Goal: Task Accomplishment & Management: Manage account settings

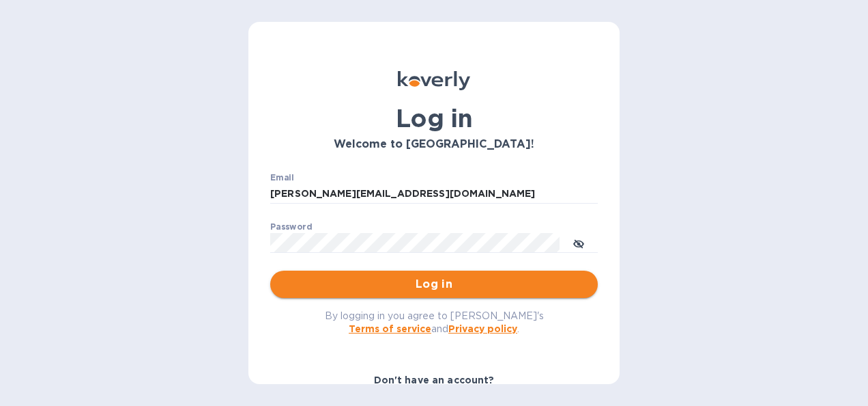
click at [427, 282] on span "Log in" at bounding box center [434, 284] width 306 height 16
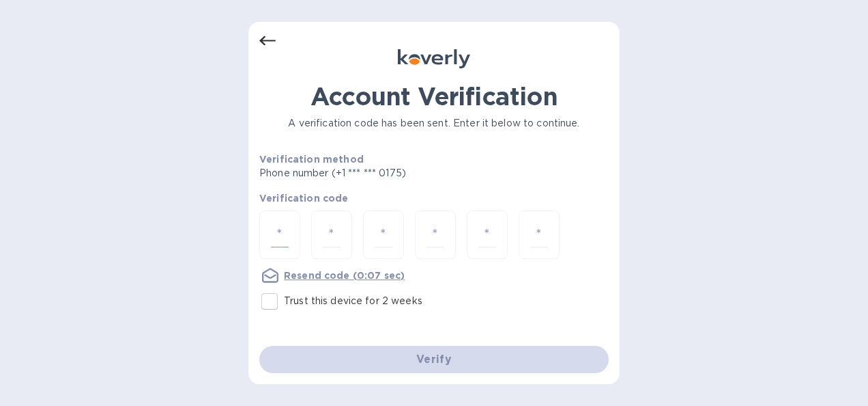
click at [279, 229] on input "number" at bounding box center [280, 234] width 18 height 25
type input "9"
type input "2"
type input "9"
type input "1"
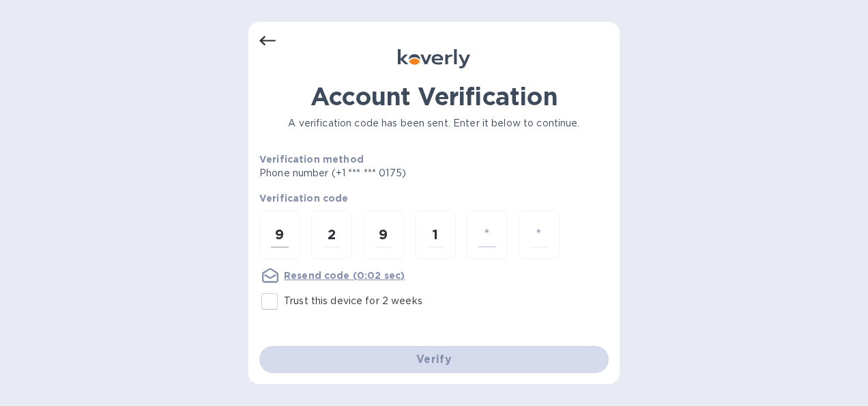
type input "2"
type input "7"
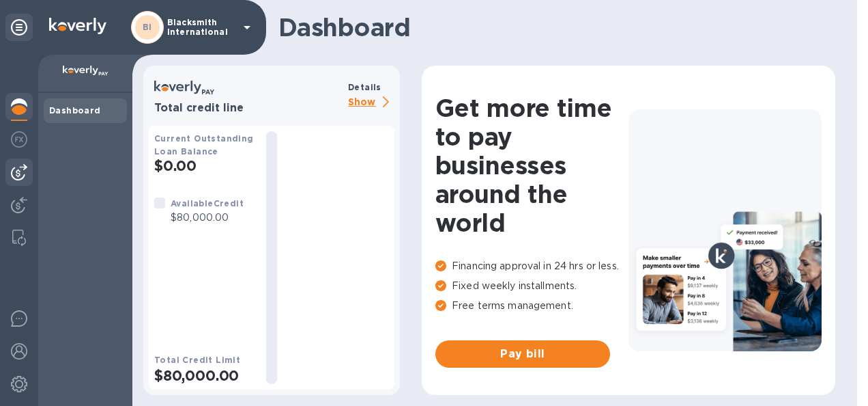
click at [22, 169] on img at bounding box center [19, 172] width 16 height 16
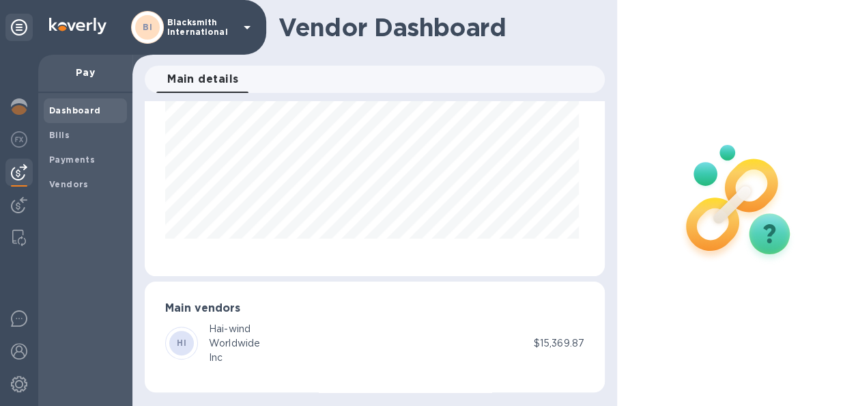
scroll to position [10, 0]
click at [216, 324] on div "Hai-wind" at bounding box center [234, 329] width 51 height 14
click at [558, 336] on p "$15,369.87" at bounding box center [559, 343] width 51 height 14
click at [61, 130] on b "Bills" at bounding box center [59, 135] width 20 height 10
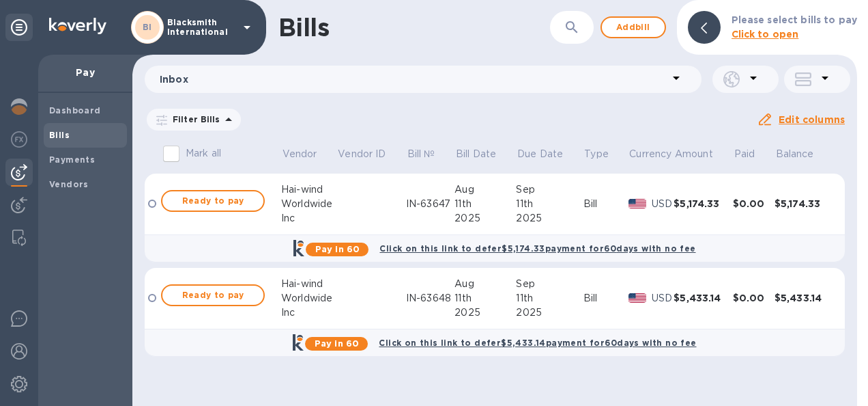
click at [672, 205] on p "USD" at bounding box center [663, 204] width 22 height 14
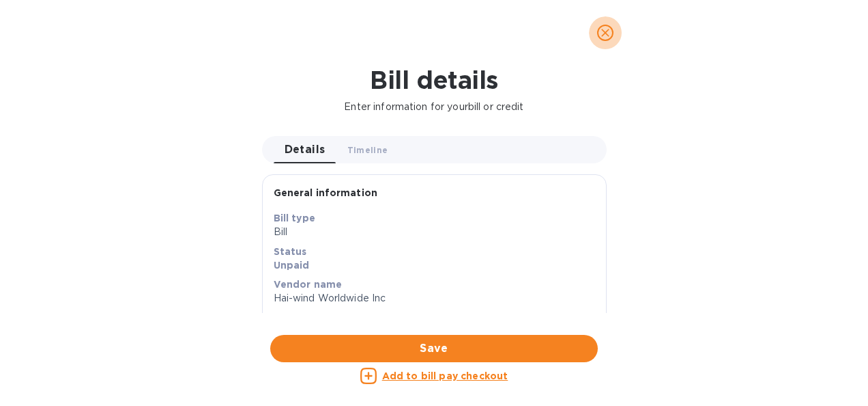
click at [608, 30] on icon "close" at bounding box center [605, 33] width 8 height 8
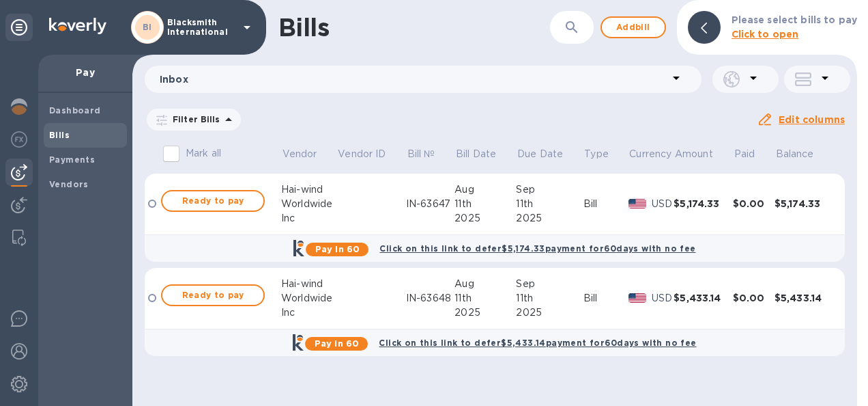
click at [617, 130] on div "Filter Bills Due date : [DATE] to [DATE] Amount Paid Balance" at bounding box center [451, 119] width 612 height 26
click at [0, 0] on icon at bounding box center [0, 0] width 0 height 0
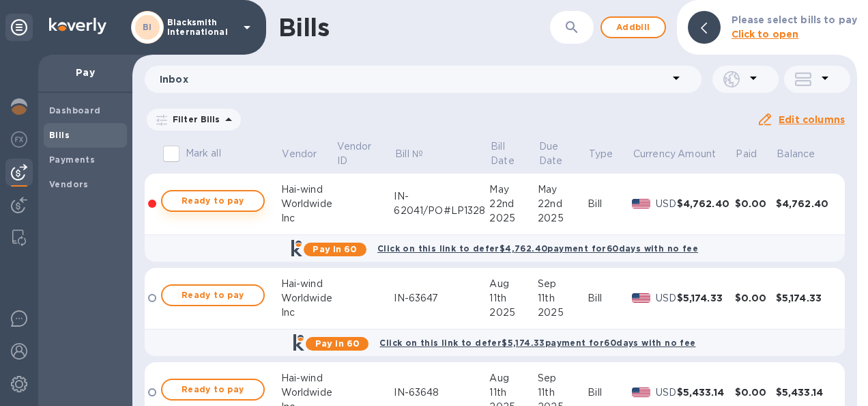
click at [194, 202] on span "Ready to pay" at bounding box center [212, 201] width 79 height 16
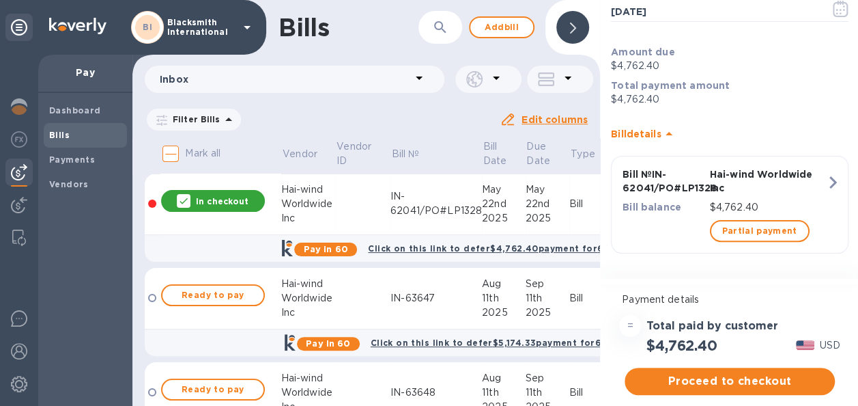
scroll to position [10, 0]
click at [808, 373] on span "Proceed to checkout" at bounding box center [730, 381] width 188 height 16
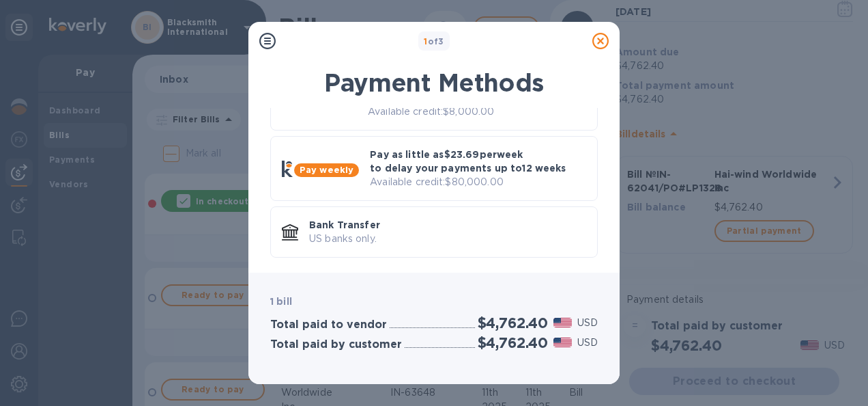
scroll to position [0, 0]
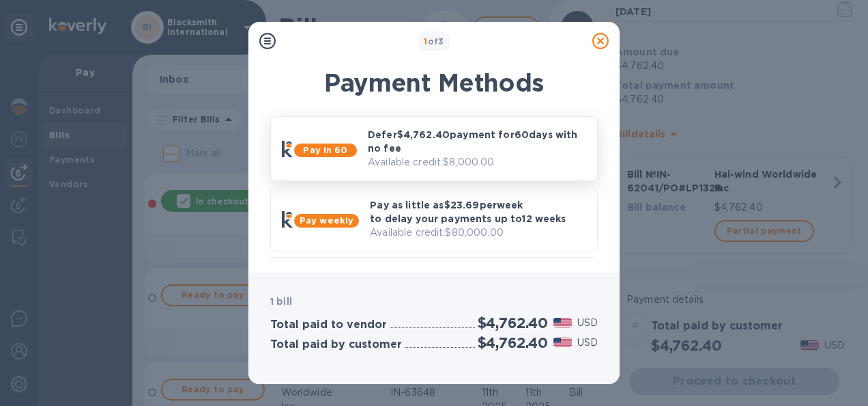
click at [377, 142] on p "Defer $4,762.40 payment for 60 days with no fee" at bounding box center [477, 141] width 218 height 27
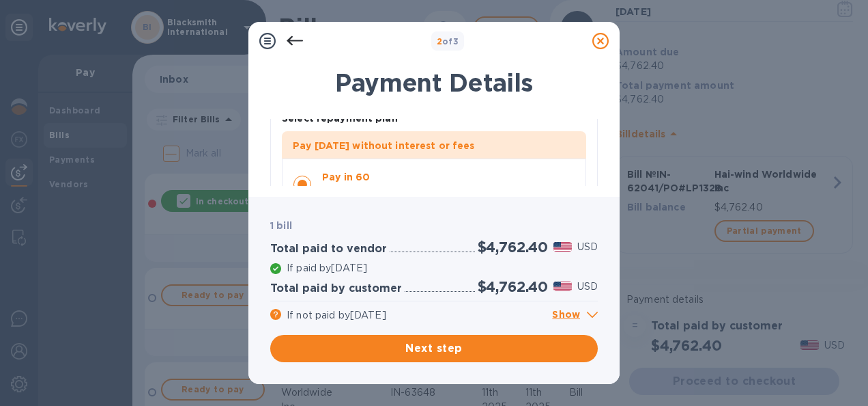
scroll to position [110, 0]
click at [572, 314] on p "Show" at bounding box center [575, 315] width 46 height 17
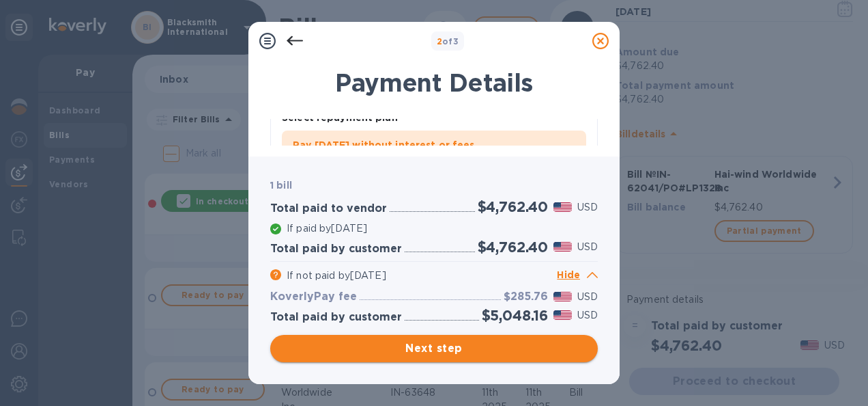
click at [409, 341] on span "Next step" at bounding box center [434, 348] width 306 height 16
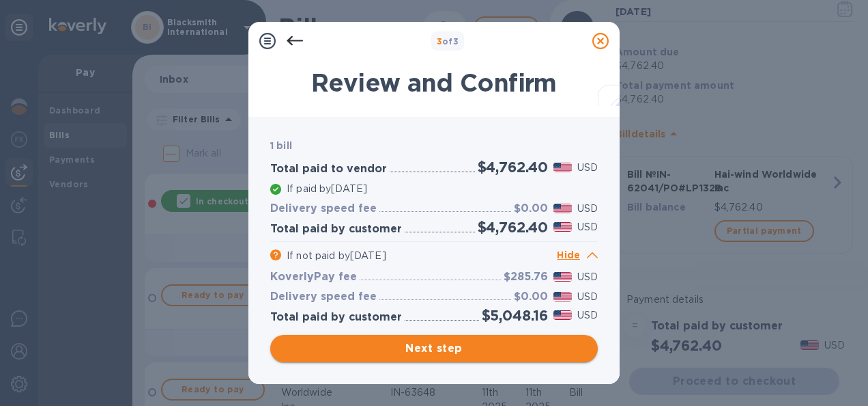
click at [427, 347] on span "Next step" at bounding box center [434, 348] width 306 height 16
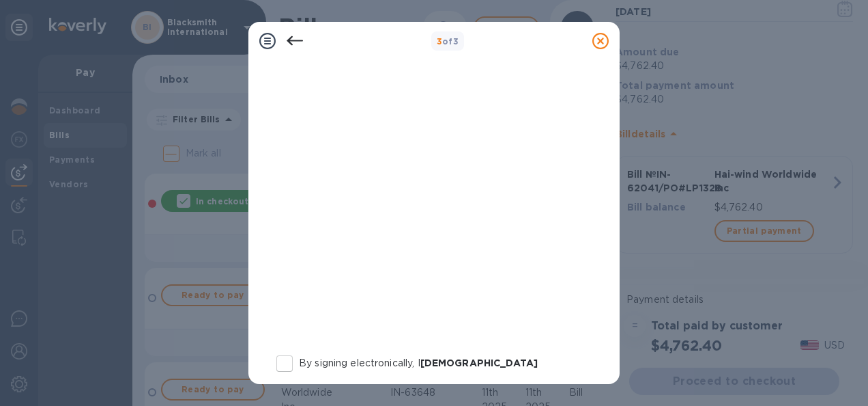
scroll to position [203, 0]
click at [287, 360] on input "By signing electronically, I [PERSON_NAME] certify that I am authorized on beha…" at bounding box center [284, 362] width 29 height 29
checkbox input "true"
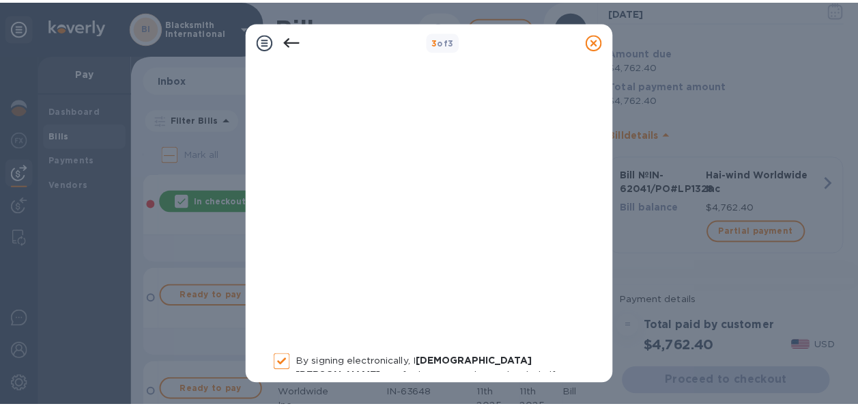
scroll to position [371, 0]
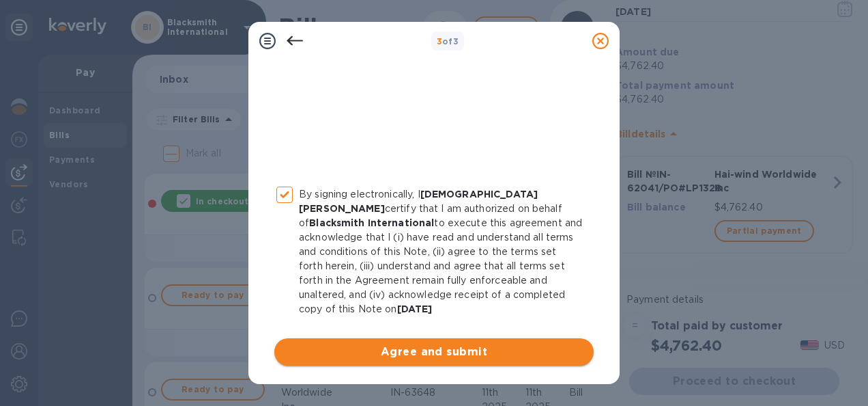
click at [420, 355] on span "Agree and submit" at bounding box center [434, 351] width 298 height 16
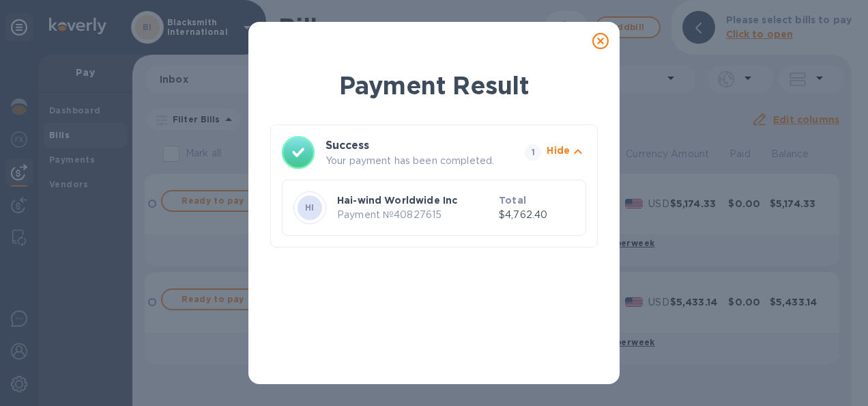
click at [601, 41] on icon at bounding box center [601, 41] width 16 height 16
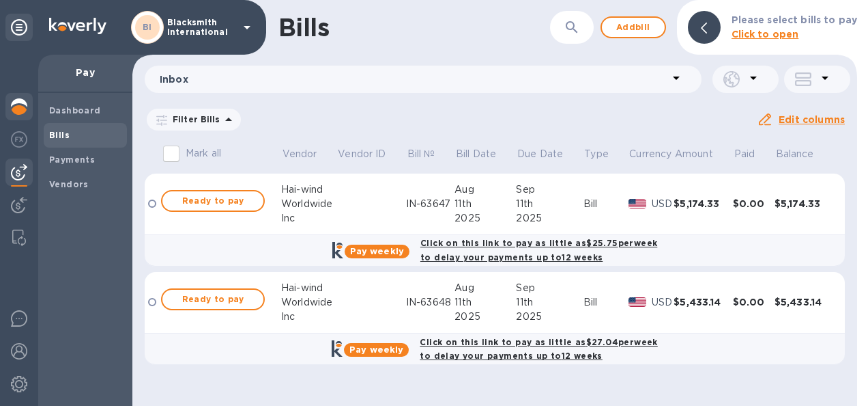
click at [19, 105] on img at bounding box center [19, 106] width 16 height 16
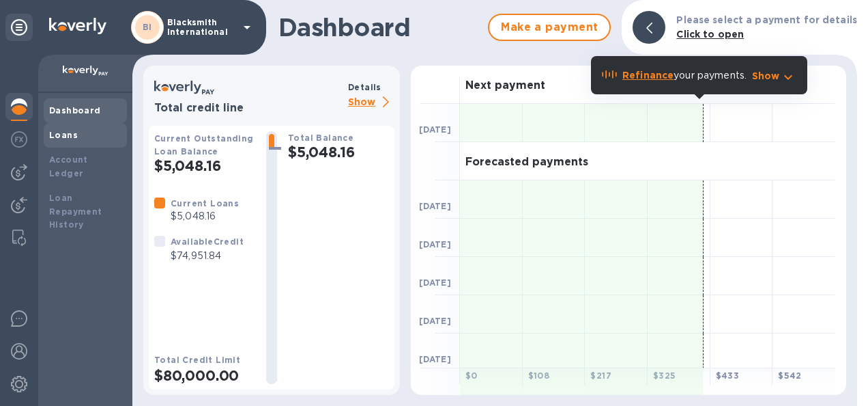
click at [59, 137] on b "Loans" at bounding box center [63, 135] width 29 height 10
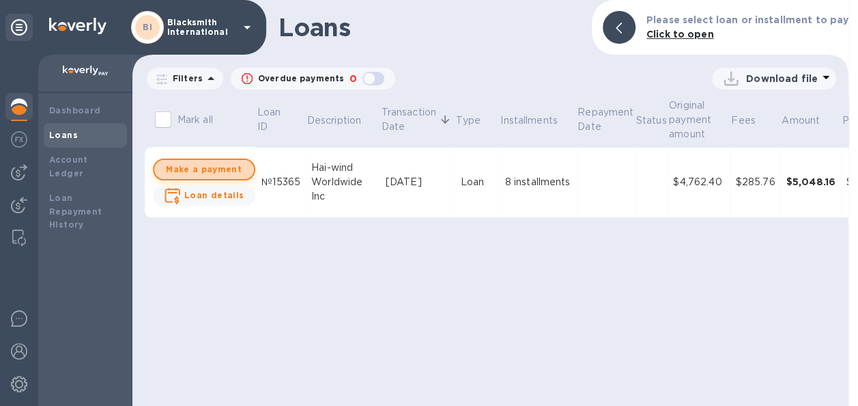
click at [208, 168] on span "Make a payment" at bounding box center [204, 169] width 78 height 16
checkbox input "true"
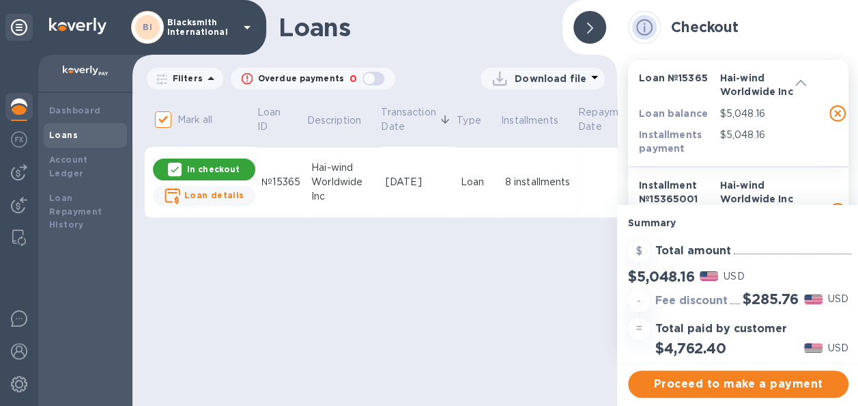
scroll to position [10, 0]
click at [89, 105] on b "Dashboard" at bounding box center [75, 110] width 52 height 10
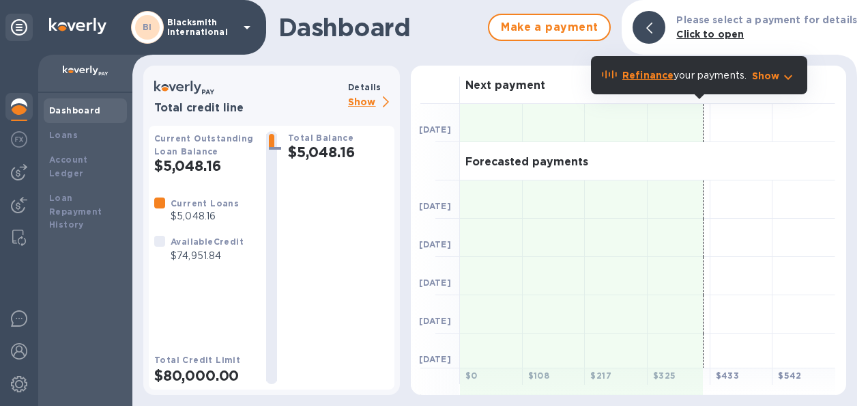
click at [356, 102] on p "Show" at bounding box center [371, 102] width 46 height 17
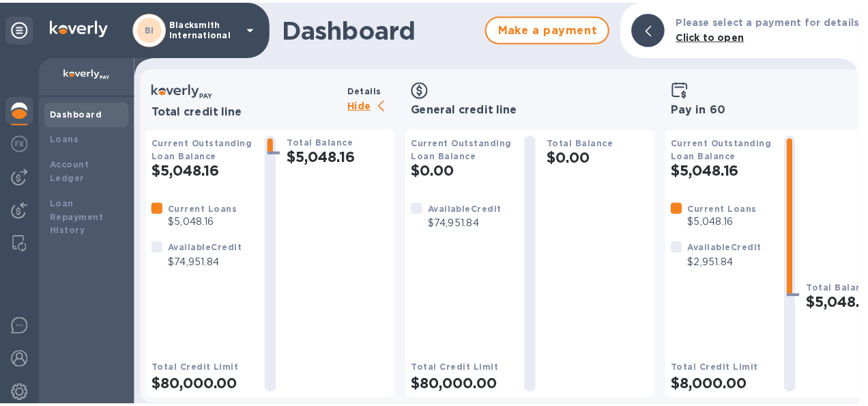
scroll to position [0, 4]
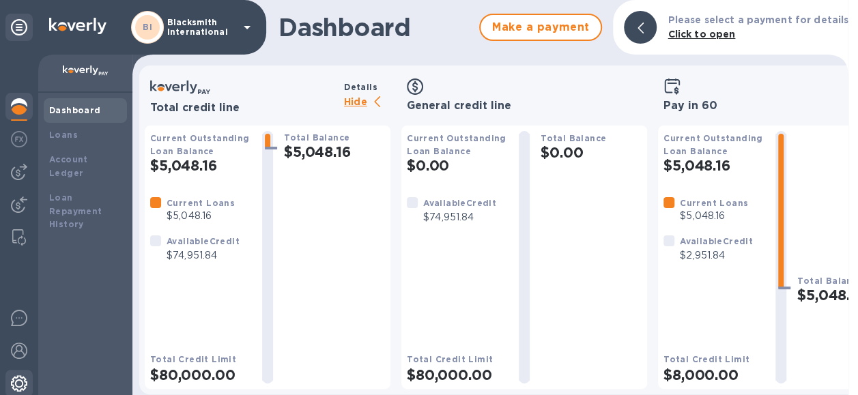
click at [18, 384] on img at bounding box center [19, 383] width 16 height 16
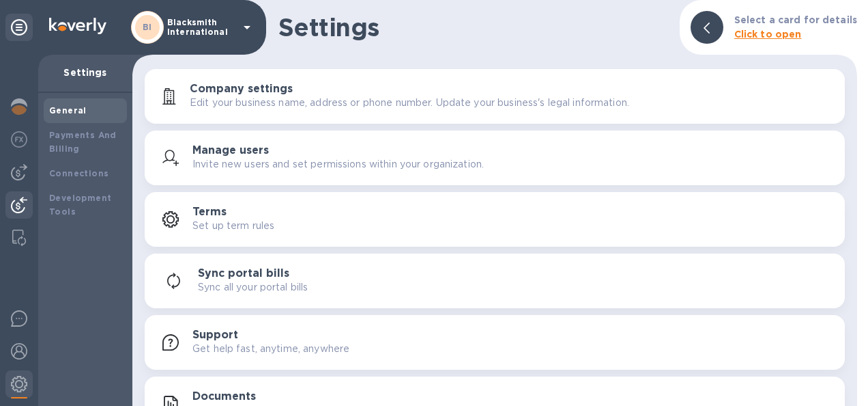
click at [26, 201] on img at bounding box center [19, 205] width 16 height 16
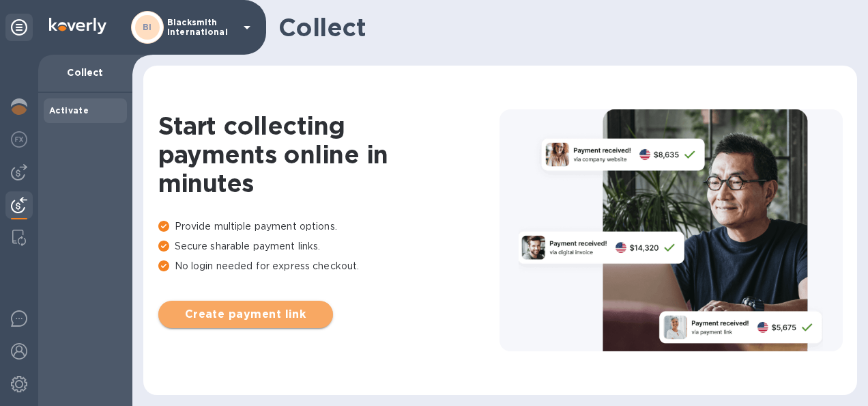
click at [259, 313] on span "Create payment link" at bounding box center [245, 314] width 153 height 16
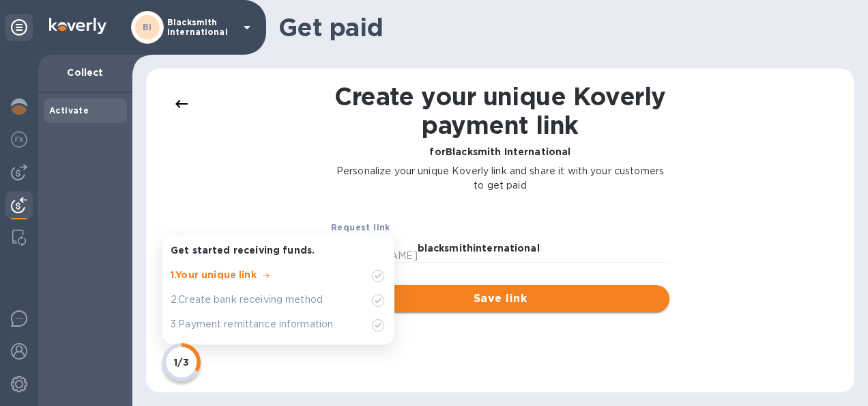
click at [502, 290] on span "Save link" at bounding box center [500, 298] width 317 height 16
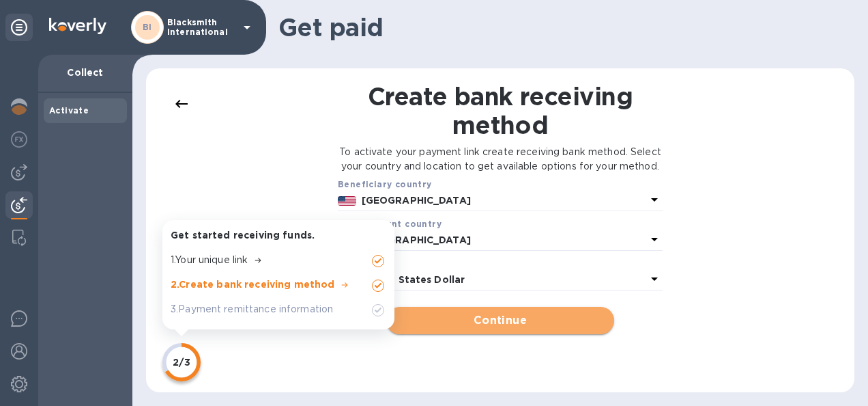
click at [471, 328] on span "Continue" at bounding box center [499, 320] width 205 height 16
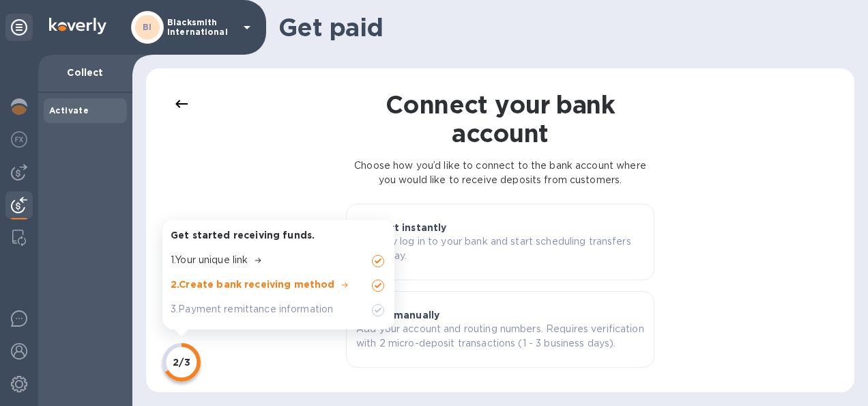
scroll to position [14, 0]
click at [534, 234] on p "Securely log in to your bank and start scheduling transfers right away." at bounding box center [500, 248] width 288 height 29
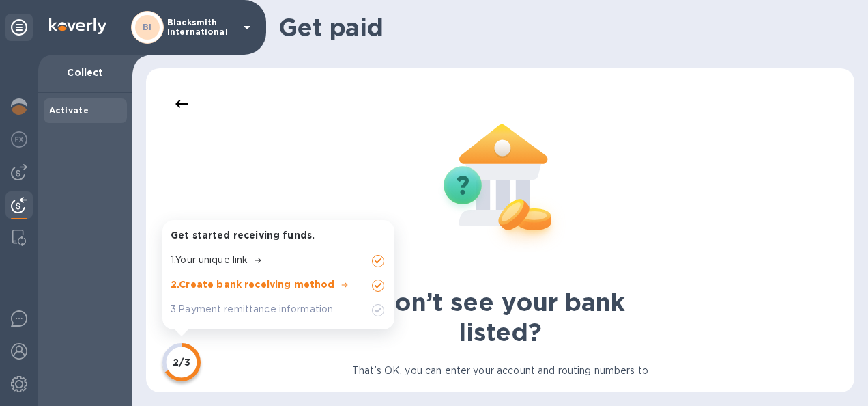
scroll to position [67, 0]
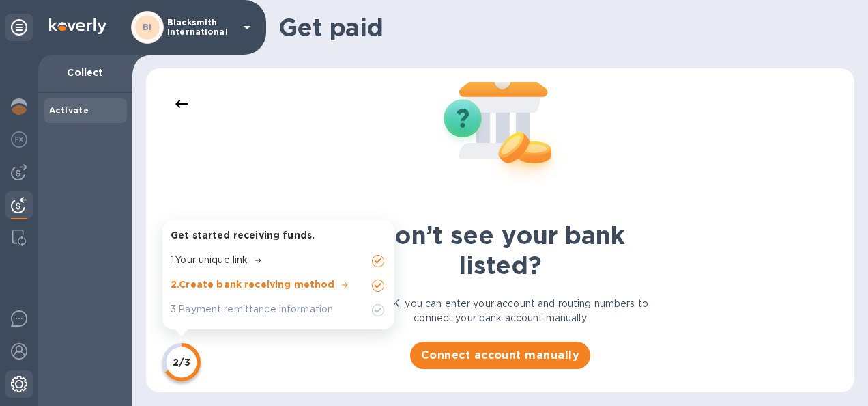
click at [14, 375] on img at bounding box center [19, 383] width 16 height 16
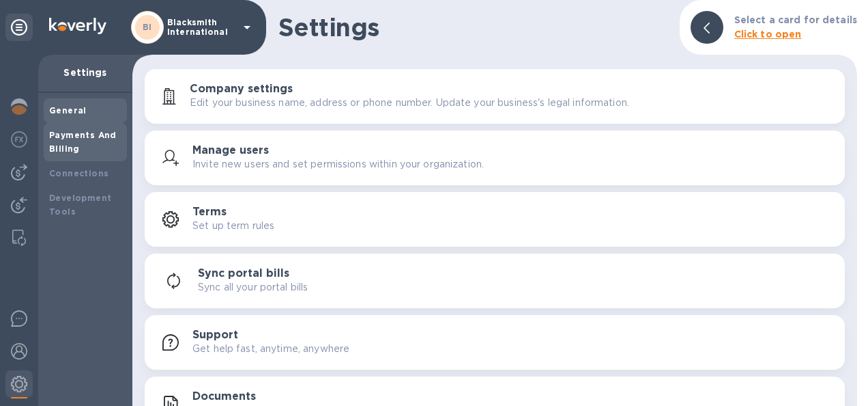
click at [67, 141] on div "Payments And Billing" at bounding box center [85, 141] width 72 height 27
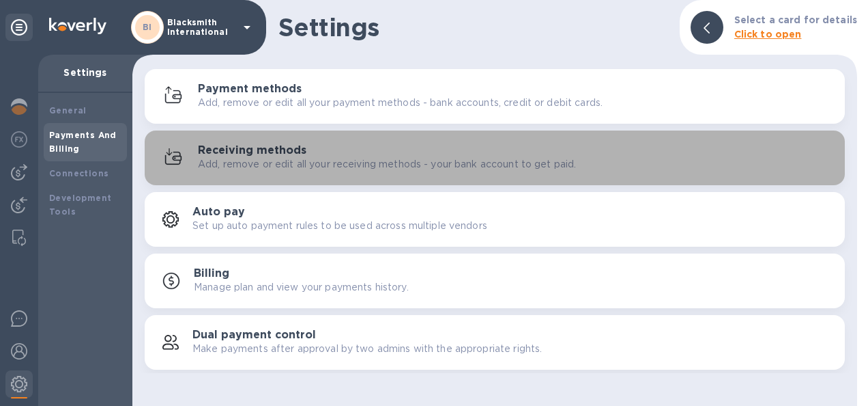
click at [272, 154] on h3 "Receiving methods" at bounding box center [252, 150] width 109 height 13
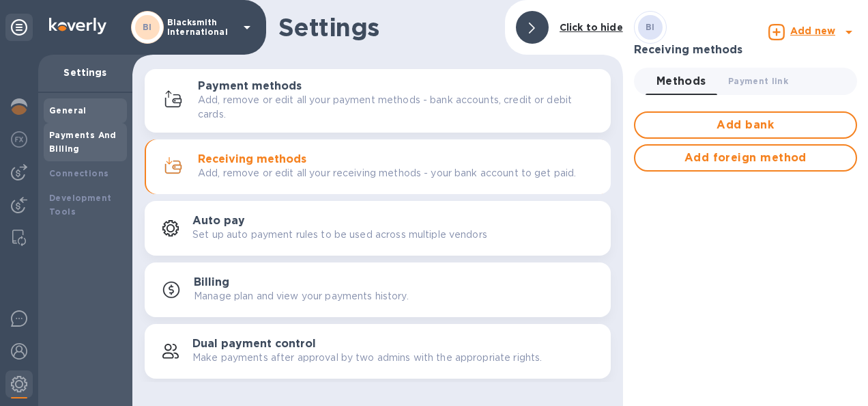
click at [64, 108] on b "General" at bounding box center [68, 110] width 38 height 10
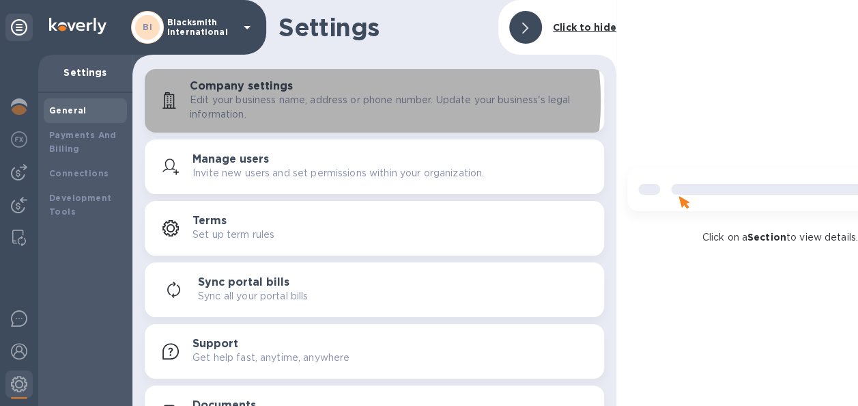
click at [324, 101] on p "Edit your business name, address or phone number. Update your business's legal …" at bounding box center [391, 107] width 403 height 29
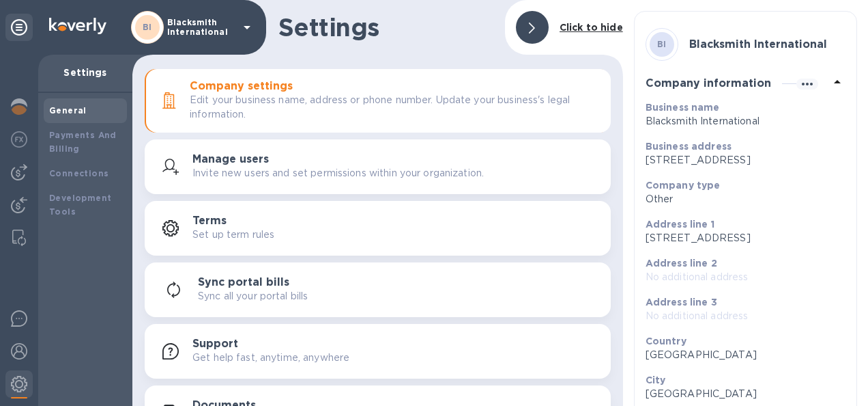
scroll to position [177, 0]
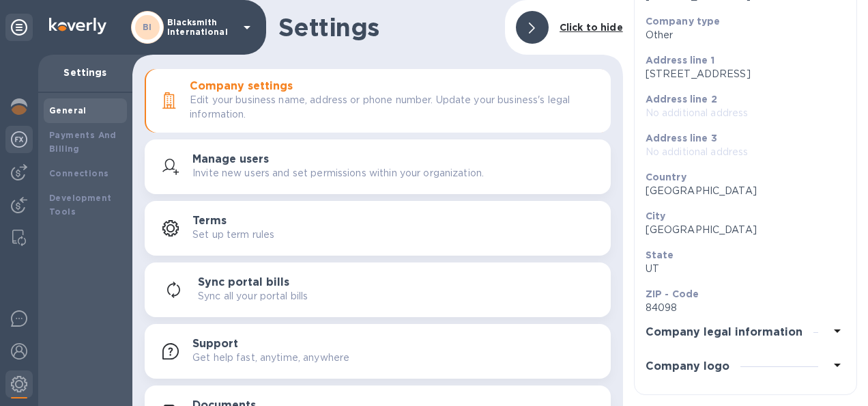
click at [17, 141] on img at bounding box center [19, 139] width 16 height 16
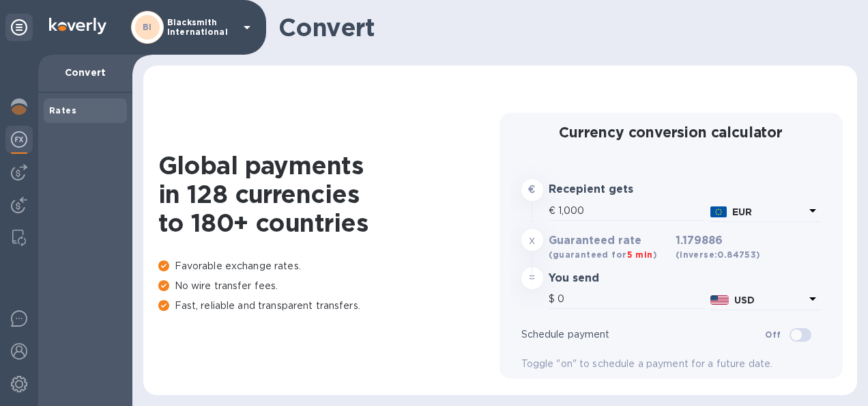
type input "1,179.89"
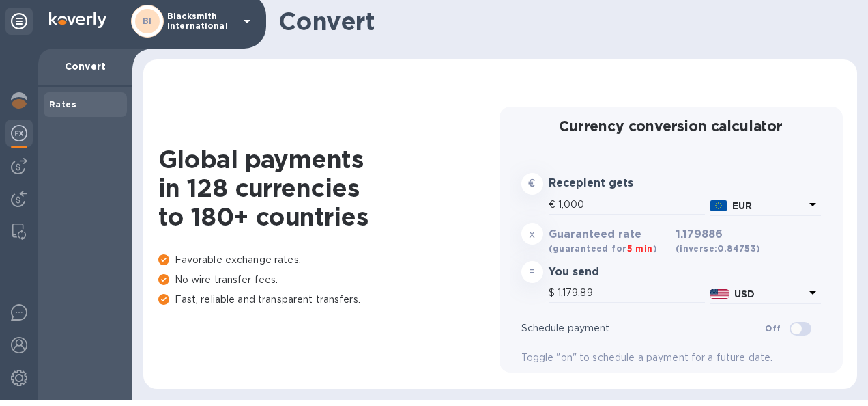
scroll to position [5, 0]
click at [805, 204] on icon at bounding box center [813, 205] width 16 height 16
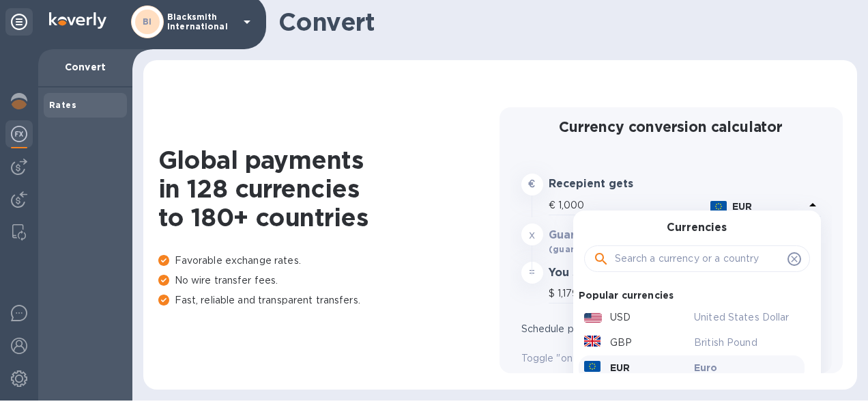
click at [615, 261] on input "text" at bounding box center [698, 258] width 167 height 20
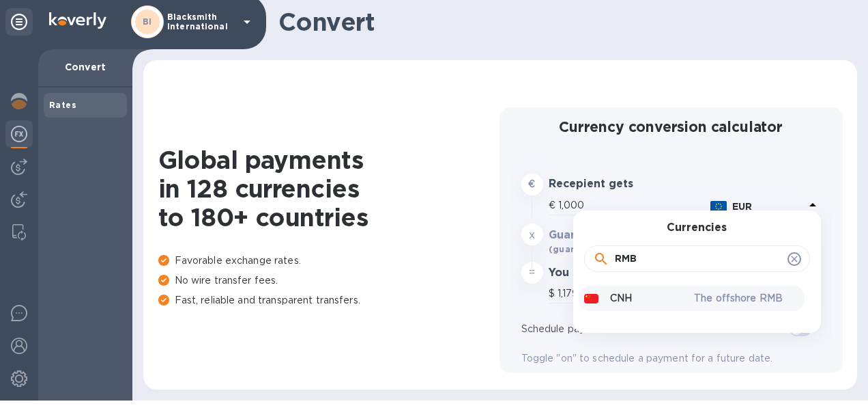
type input "RMB"
click at [670, 296] on div "CNH" at bounding box center [637, 298] width 111 height 20
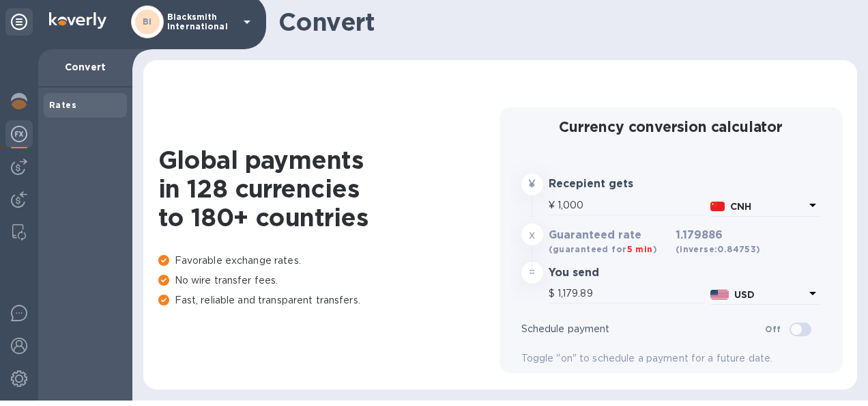
type input "140.26"
click at [20, 164] on img at bounding box center [19, 166] width 16 height 16
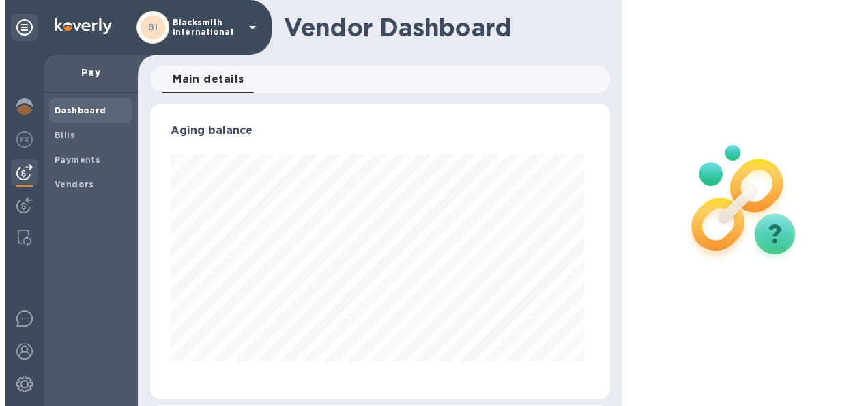
scroll to position [295, 454]
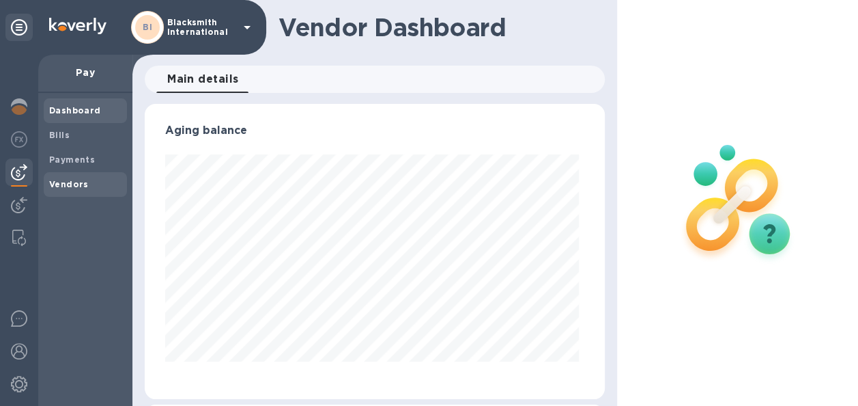
click at [73, 186] on b "Vendors" at bounding box center [69, 184] width 40 height 10
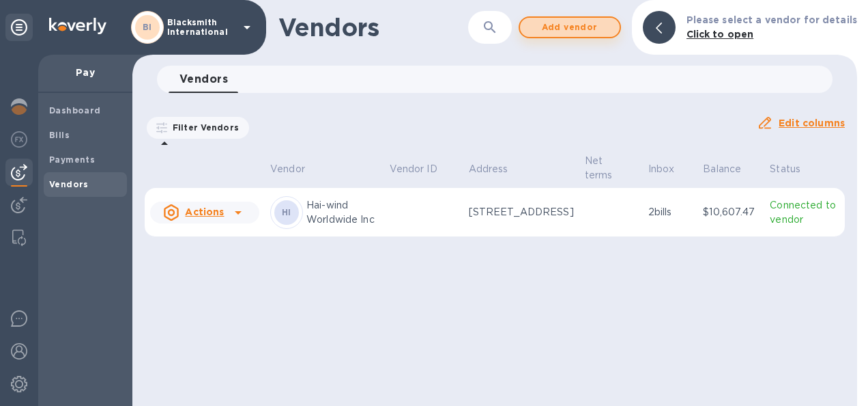
click at [563, 18] on button "Add vendor" at bounding box center [570, 27] width 102 height 22
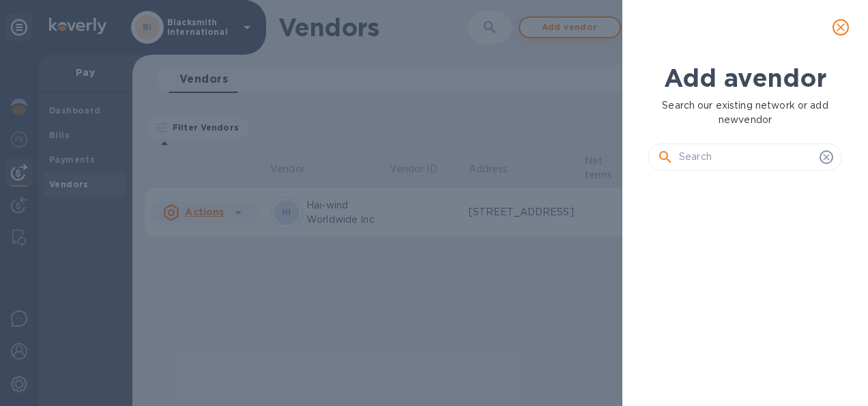
scroll to position [177, 199]
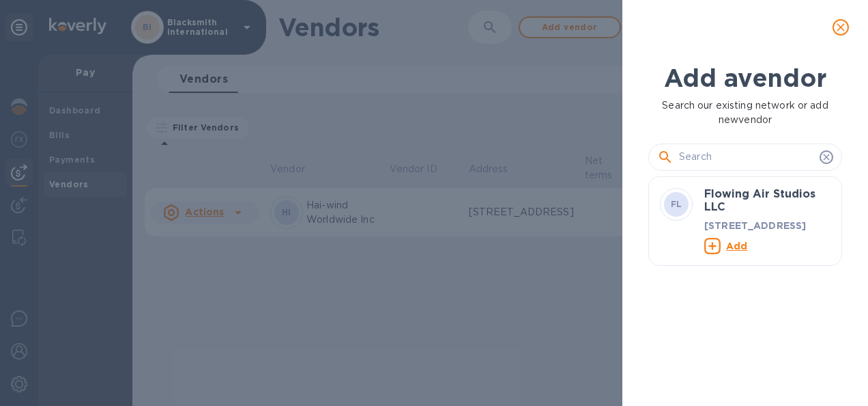
click at [706, 155] on input "text" at bounding box center [746, 157] width 135 height 20
click at [840, 30] on icon "close" at bounding box center [841, 27] width 14 height 14
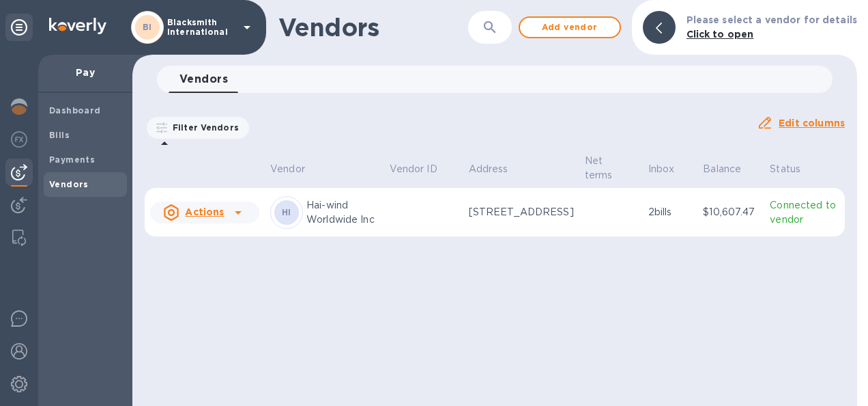
click at [248, 28] on icon at bounding box center [247, 27] width 16 height 16
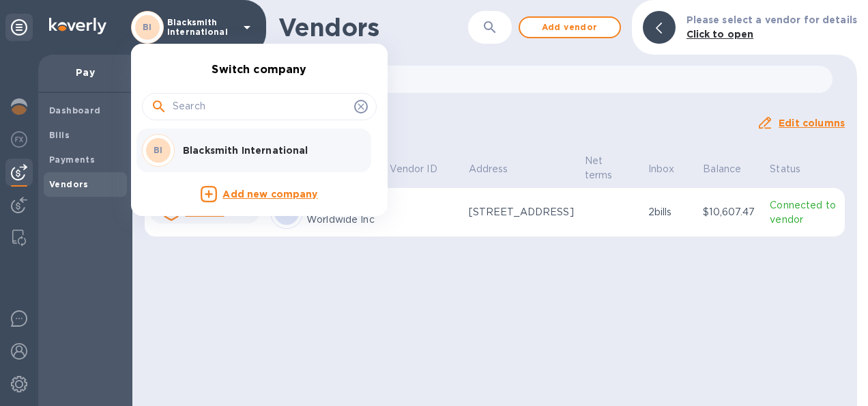
click at [523, 354] on div at bounding box center [434, 203] width 868 height 406
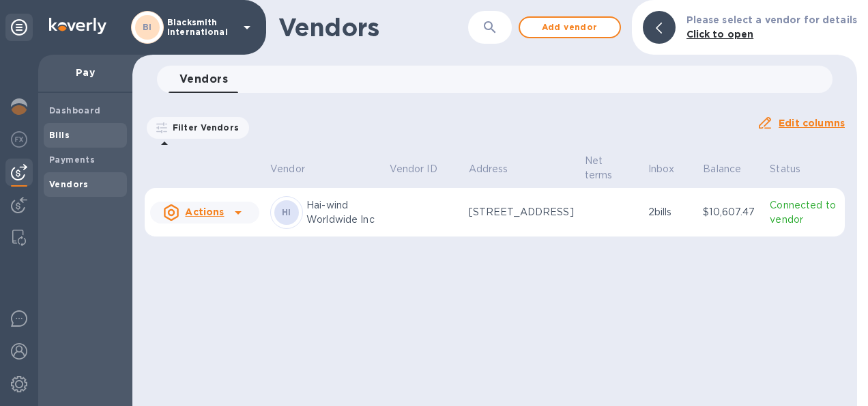
click at [66, 138] on b "Bills" at bounding box center [59, 135] width 20 height 10
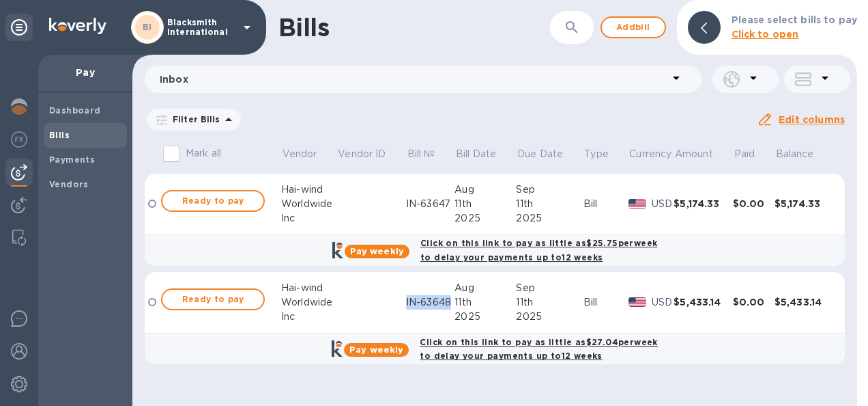
drag, startPoint x: 453, startPoint y: 302, endPoint x: 381, endPoint y: 299, distance: 71.7
click at [381, 299] on tr "Ready to pay Hai-wind Worldwide Inc IN-63648 [DATE] [DATE] Bill USD $5,433.14 $…" at bounding box center [495, 302] width 700 height 61
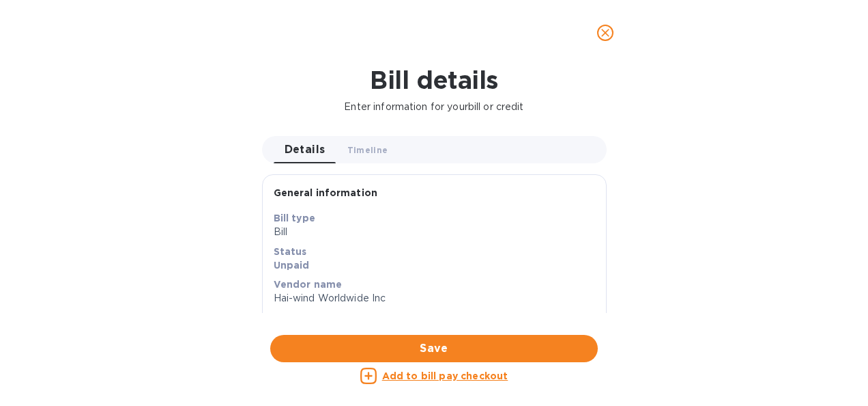
copy div "IN-63648"
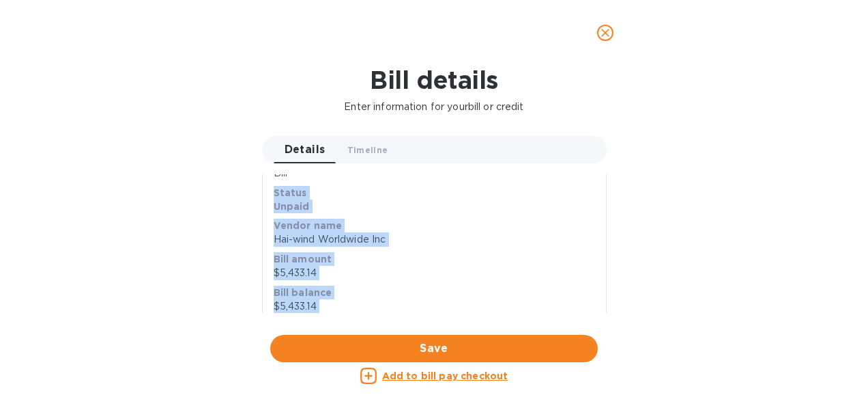
scroll to position [51, 0]
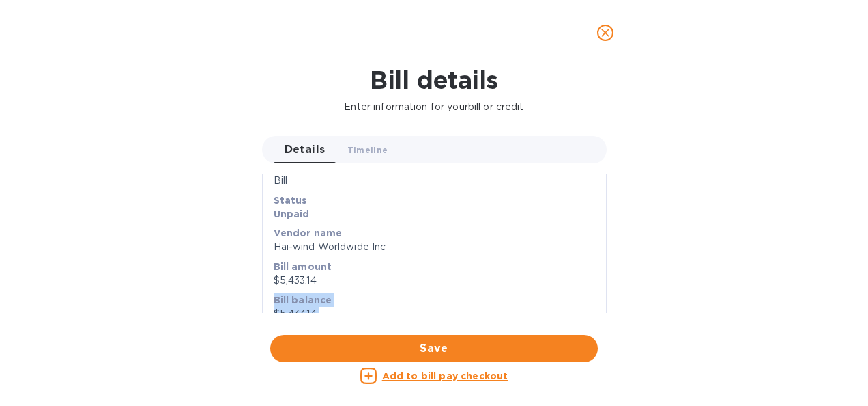
drag, startPoint x: 336, startPoint y: 244, endPoint x: 269, endPoint y: 296, distance: 85.1
click at [269, 296] on div "Save Bill type Bill Status Unpaid Vendor name Hai-wind Worldwide Inc Bill amoun…" at bounding box center [434, 332] width 343 height 345
copy div "Bill balance $5,433.14 Vendor bill date [DATE] Vendor due date [DATE] Bill numb…"
